Goal: Check status

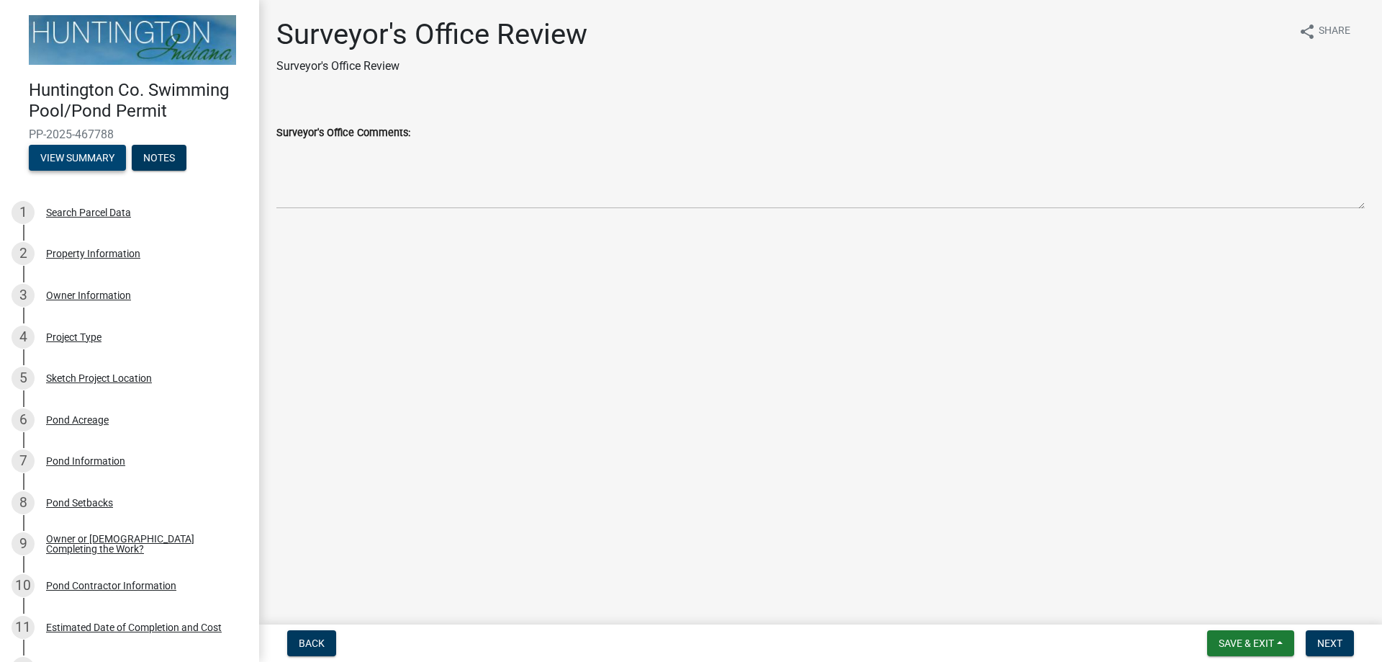
click at [92, 153] on button "View Summary" at bounding box center [77, 158] width 97 height 26
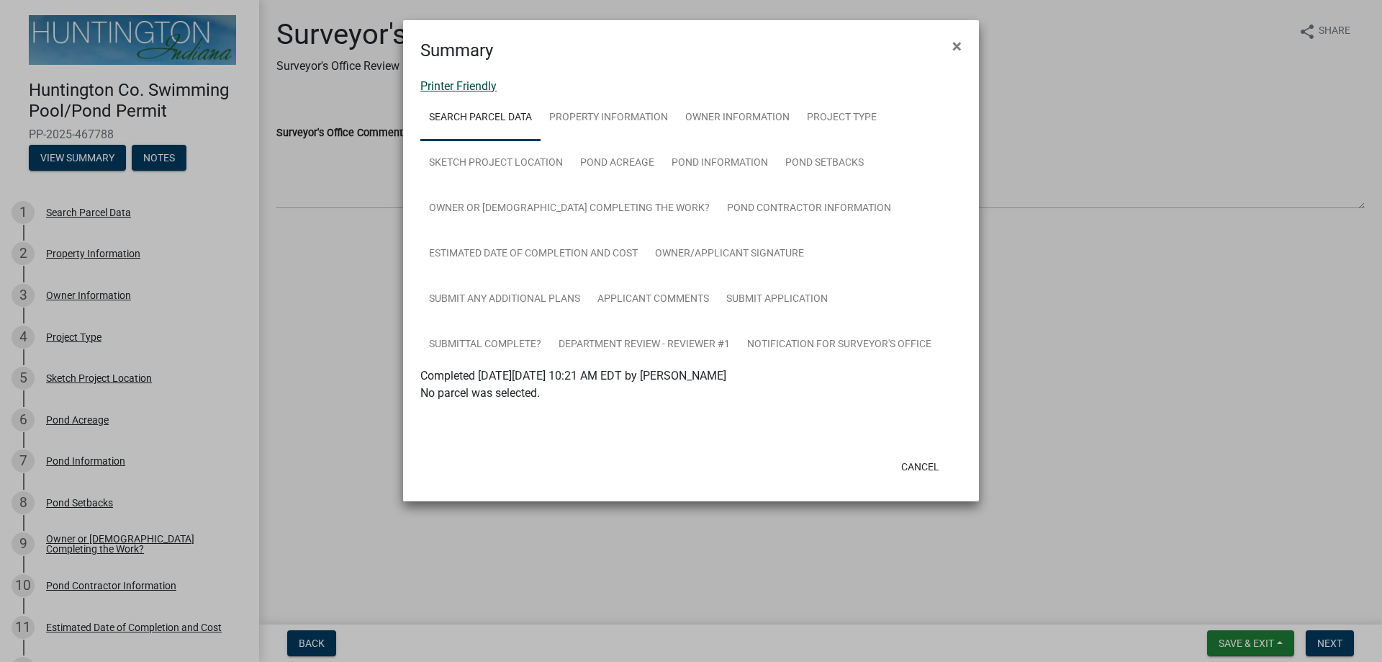
click at [461, 89] on link "Printer Friendly" at bounding box center [458, 86] width 76 height 14
click at [953, 48] on span "×" at bounding box center [957, 46] width 9 height 20
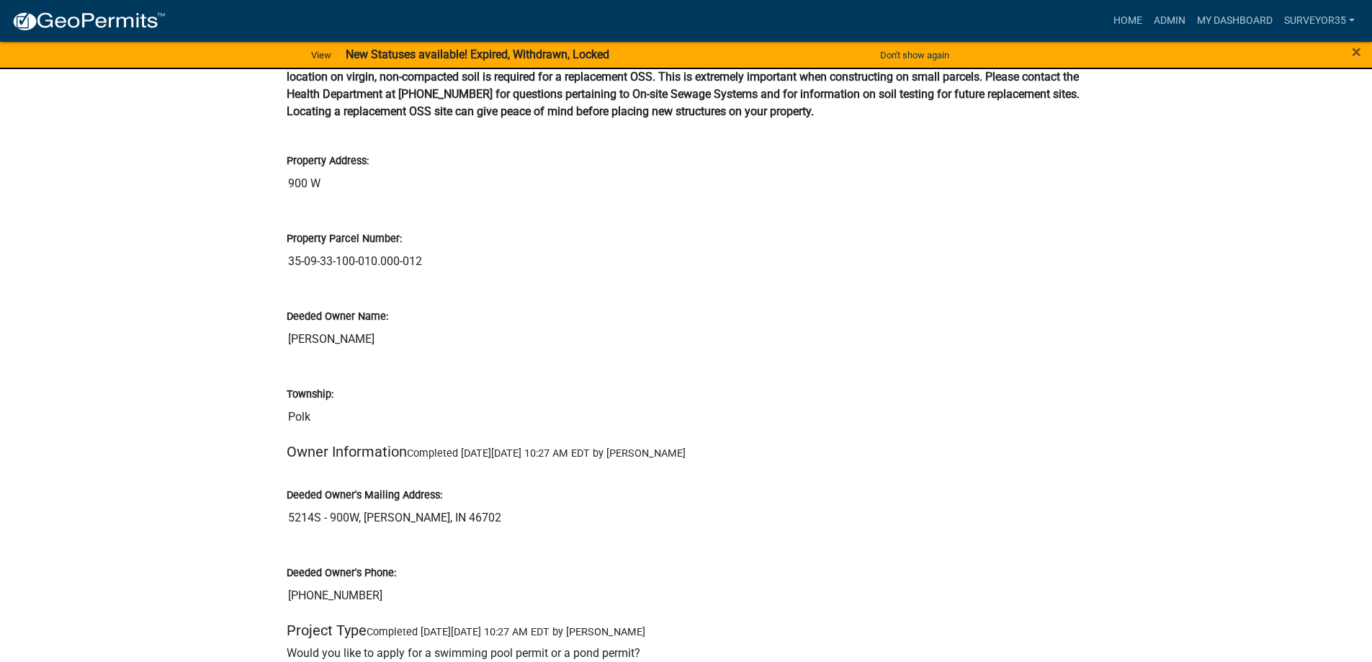
scroll to position [432, 0]
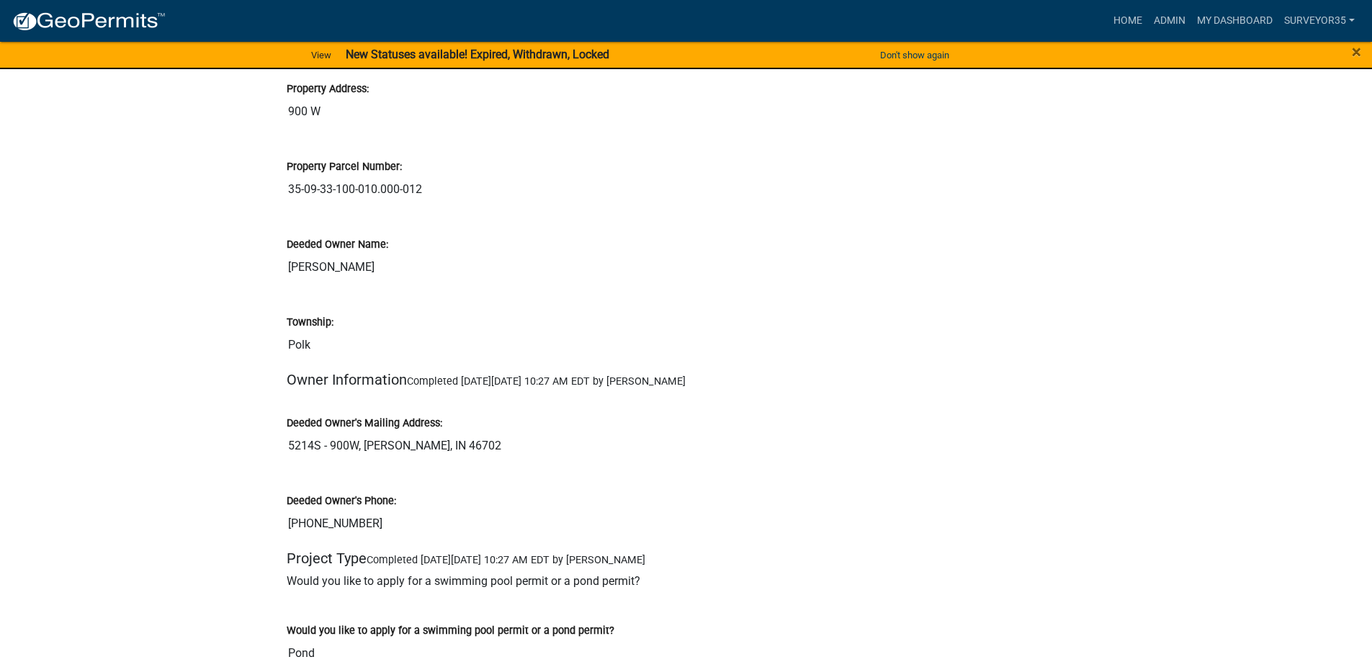
drag, startPoint x: 289, startPoint y: 448, endPoint x: 359, endPoint y: 445, distance: 69.9
click at [359, 445] on input "5214S - 900W, [PERSON_NAME], IN 46702" at bounding box center [686, 445] width 799 height 29
click at [515, 255] on input "[PERSON_NAME]" at bounding box center [686, 267] width 799 height 29
click at [438, 242] on div "Deeded Owner Name:" at bounding box center [686, 243] width 799 height 17
drag, startPoint x: 423, startPoint y: 188, endPoint x: 273, endPoint y: 181, distance: 150.7
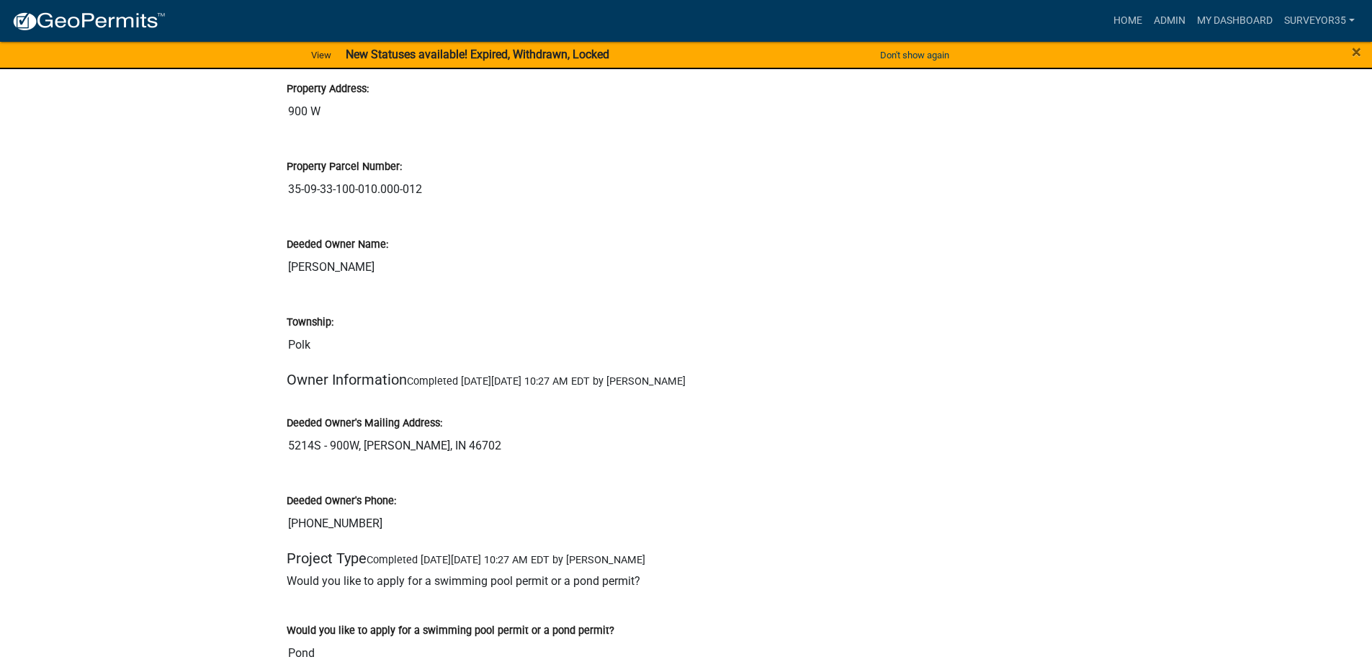
click at [811, 305] on div "Township: Polk" at bounding box center [686, 326] width 799 height 66
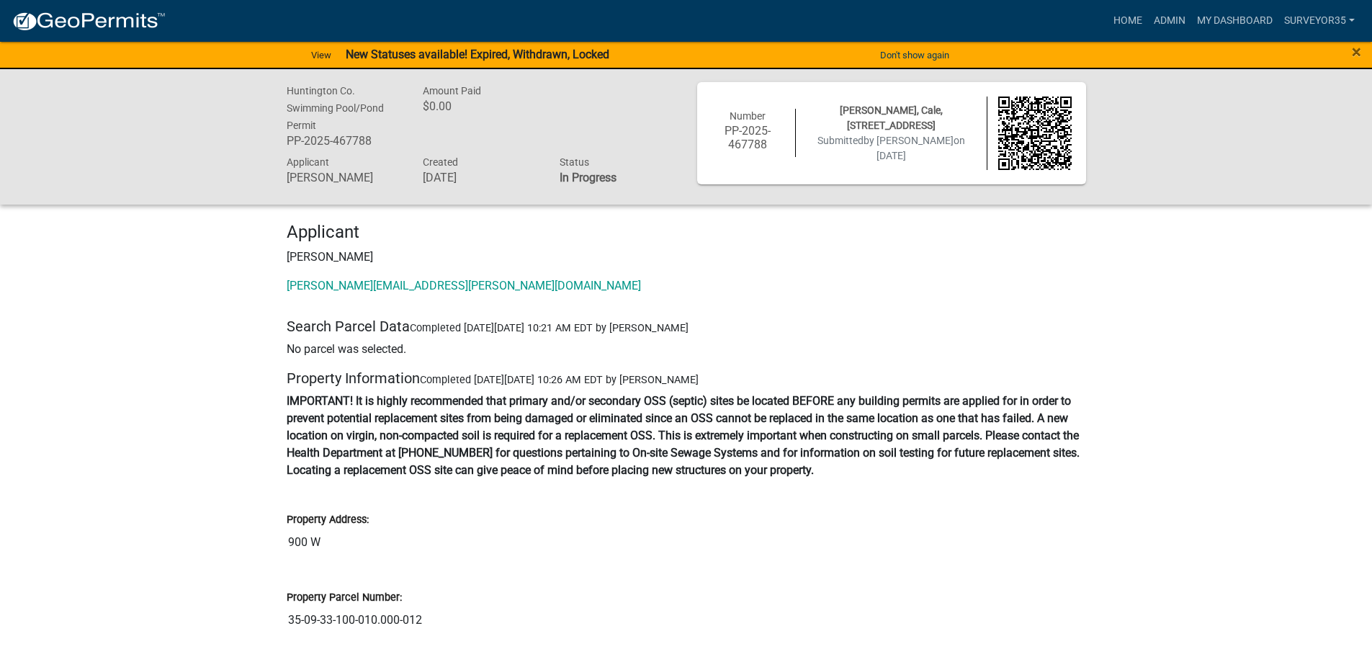
scroll to position [0, 0]
